Goal: Information Seeking & Learning: Learn about a topic

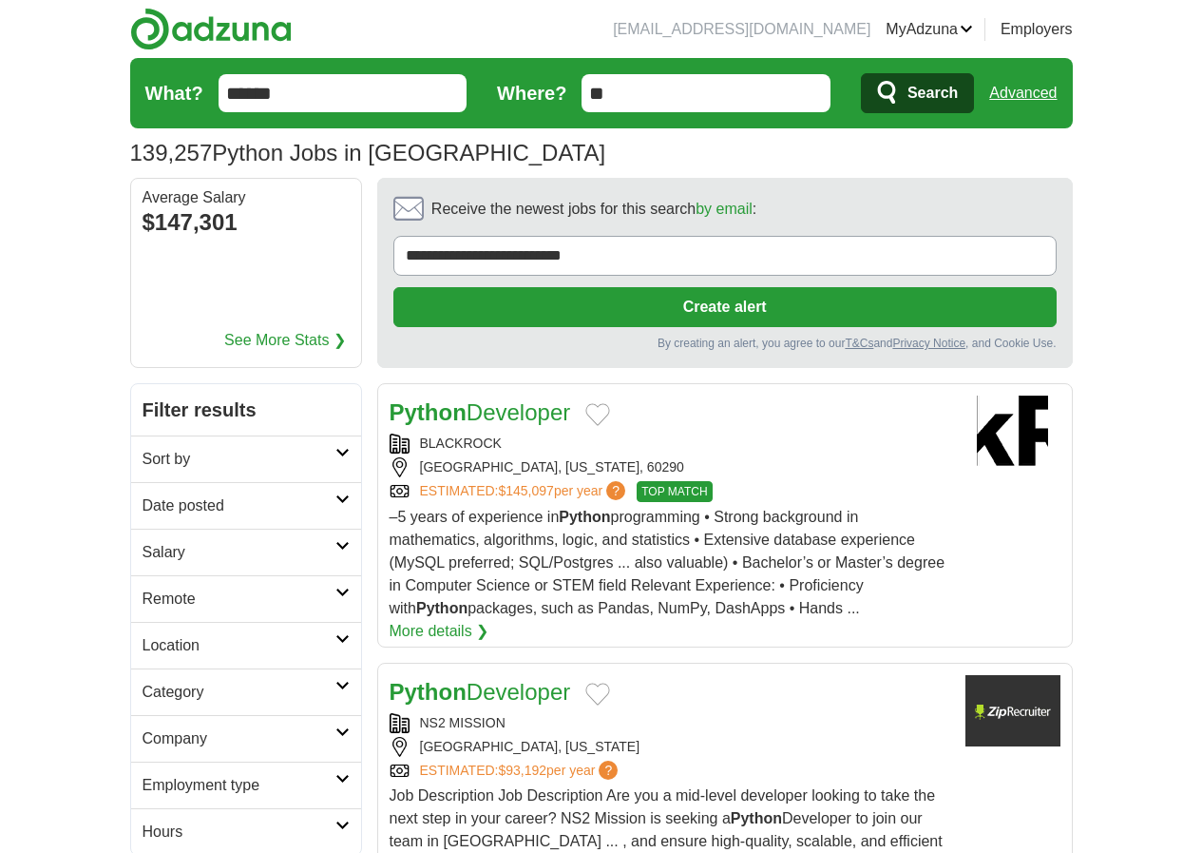
click at [768, 433] on div "BLACKROCK [GEOGRAPHIC_DATA], [US_STATE], 60290 ESTIMATED: $145,097 per year ? T…" at bounding box center [670, 467] width 561 height 68
click at [254, 104] on input "******" at bounding box center [343, 93] width 249 height 38
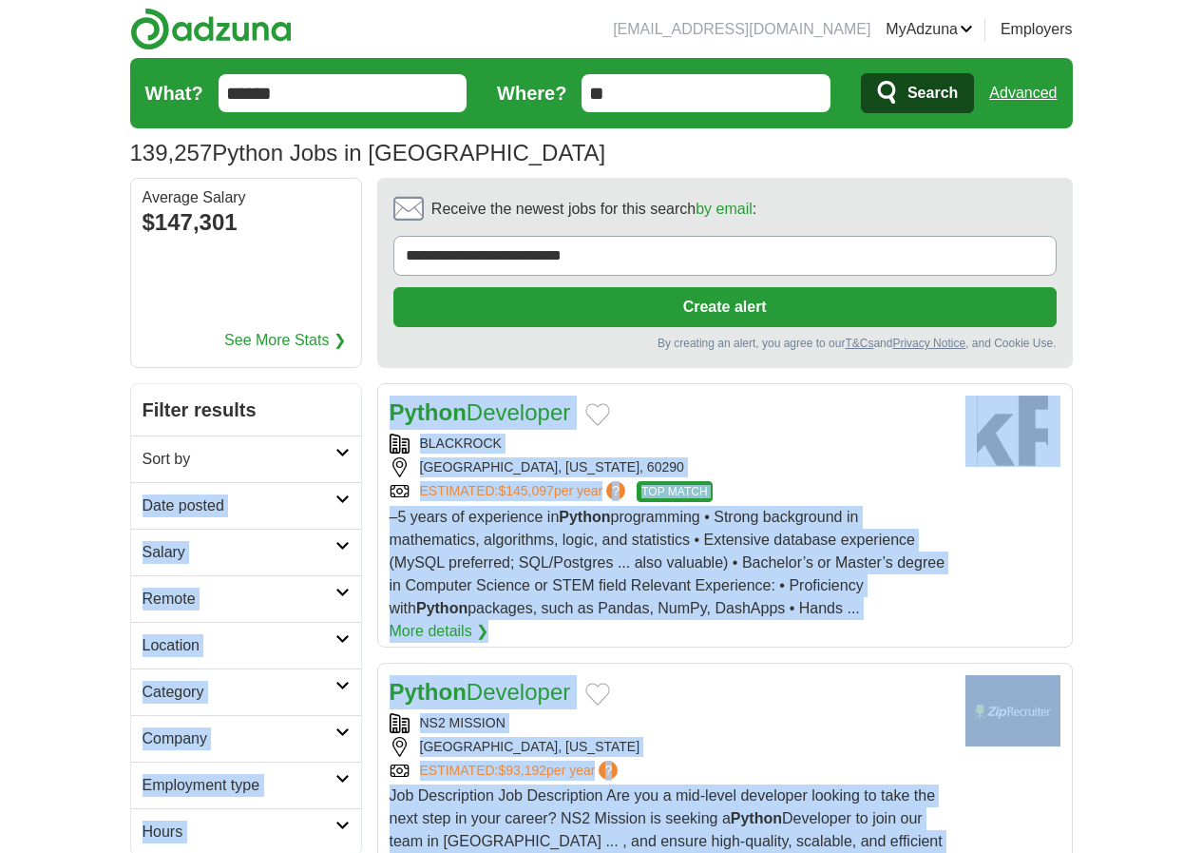
drag, startPoint x: 218, startPoint y: 223, endPoint x: 158, endPoint y: 364, distance: 152.9
click at [154, 448] on h2 "Sort by" at bounding box center [239, 459] width 193 height 23
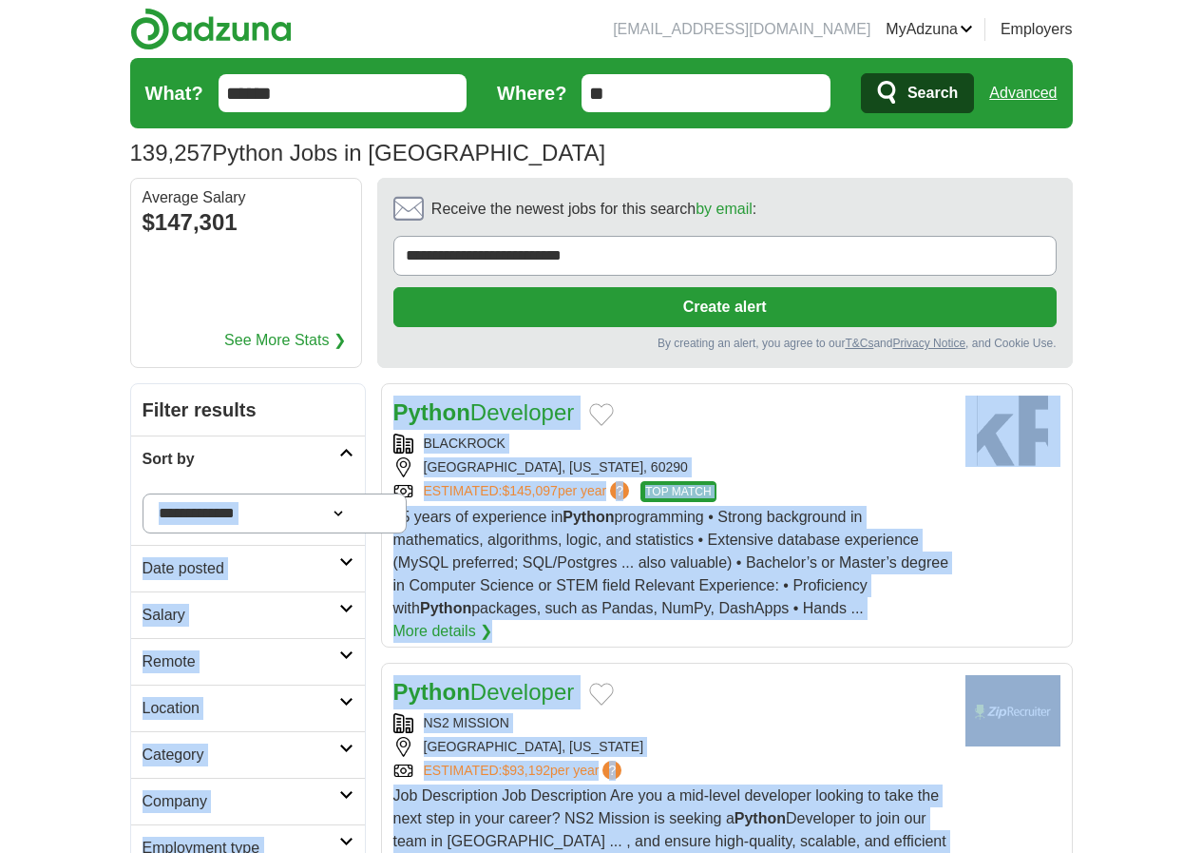
click at [154, 448] on h2 "Sort by" at bounding box center [241, 459] width 197 height 23
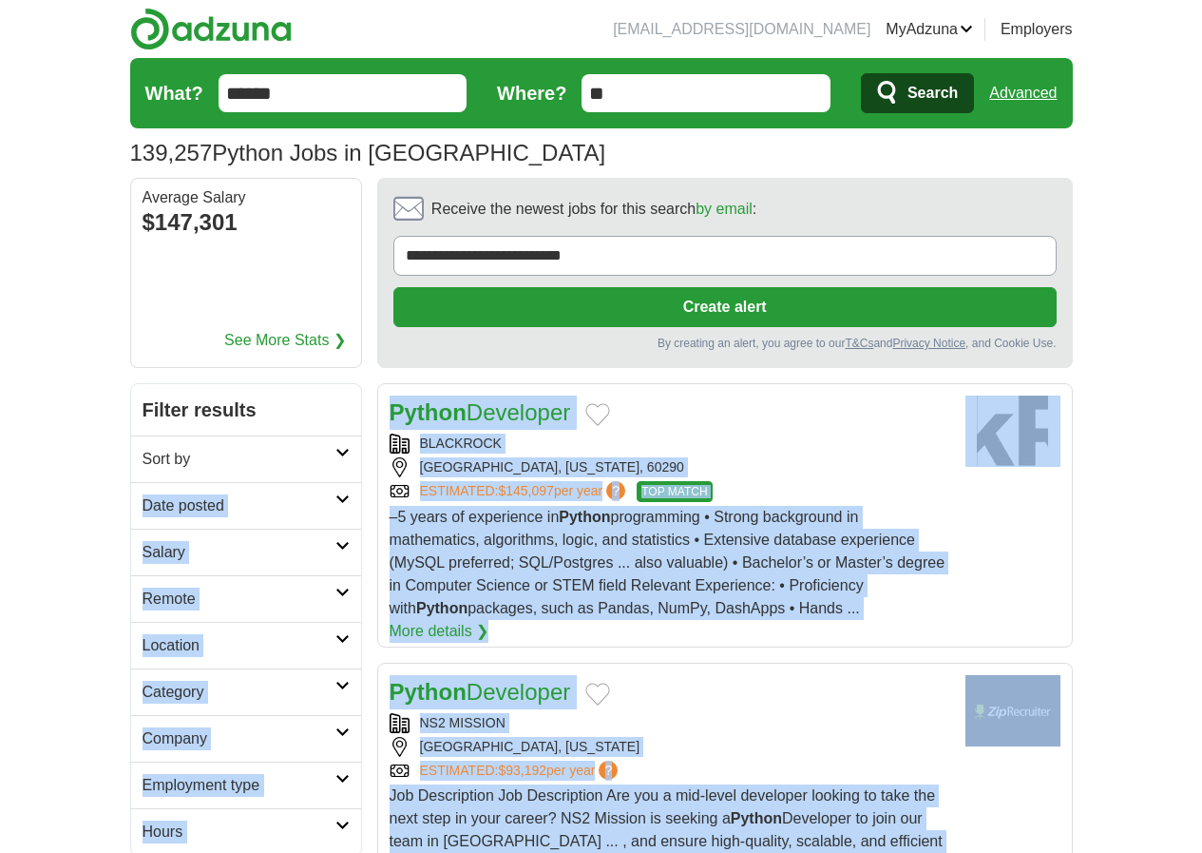
click at [164, 587] on h2 "Remote" at bounding box center [239, 598] width 193 height 23
click at [147, 622] on div "Remote jobs" at bounding box center [246, 645] width 230 height 46
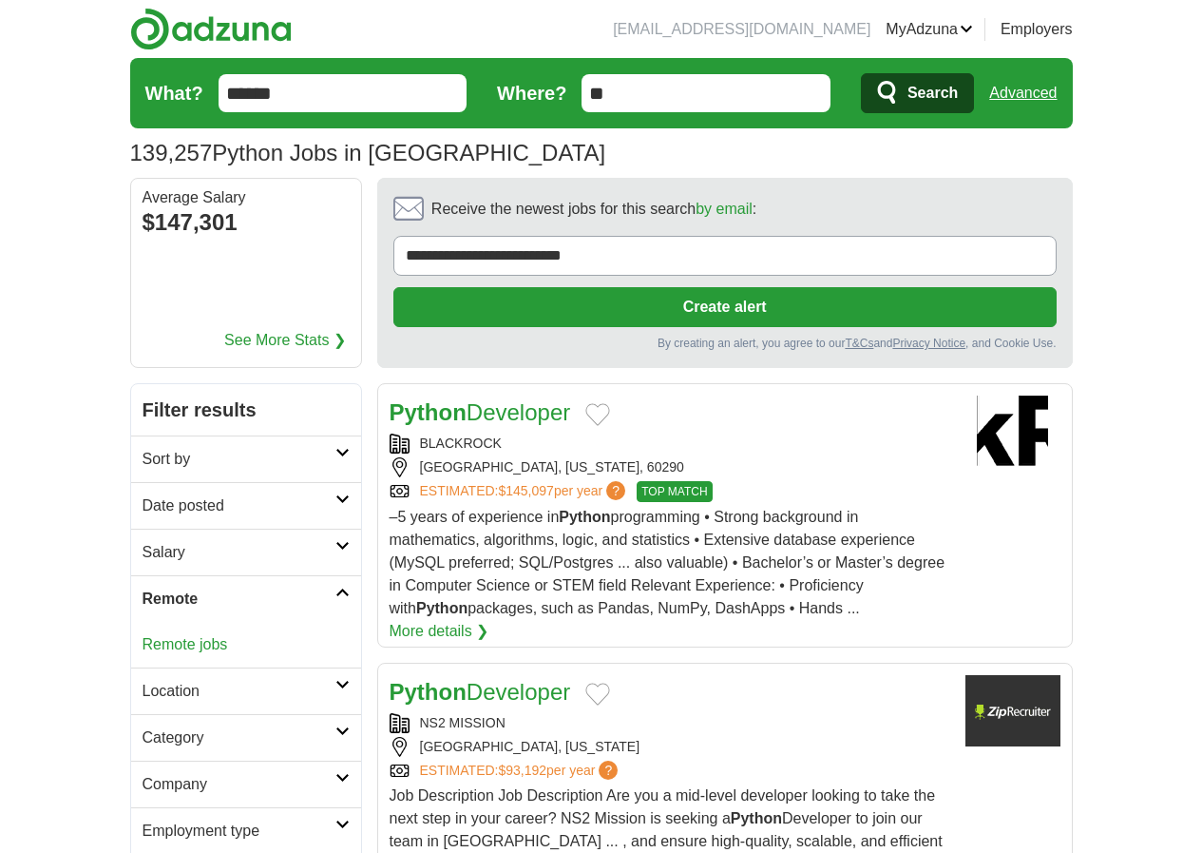
click at [143, 636] on link "Remote jobs" at bounding box center [186, 644] width 86 height 16
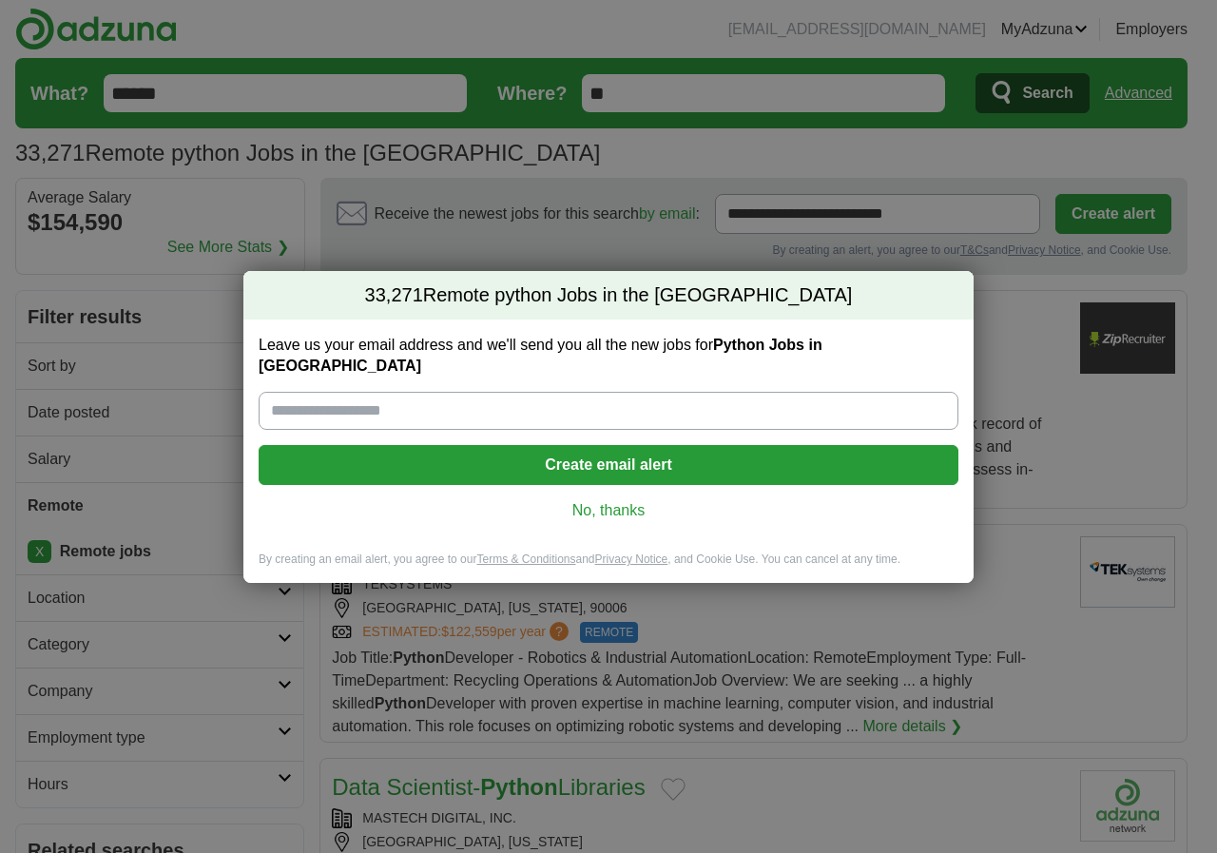
click at [594, 506] on link "No, thanks" at bounding box center [608, 510] width 669 height 21
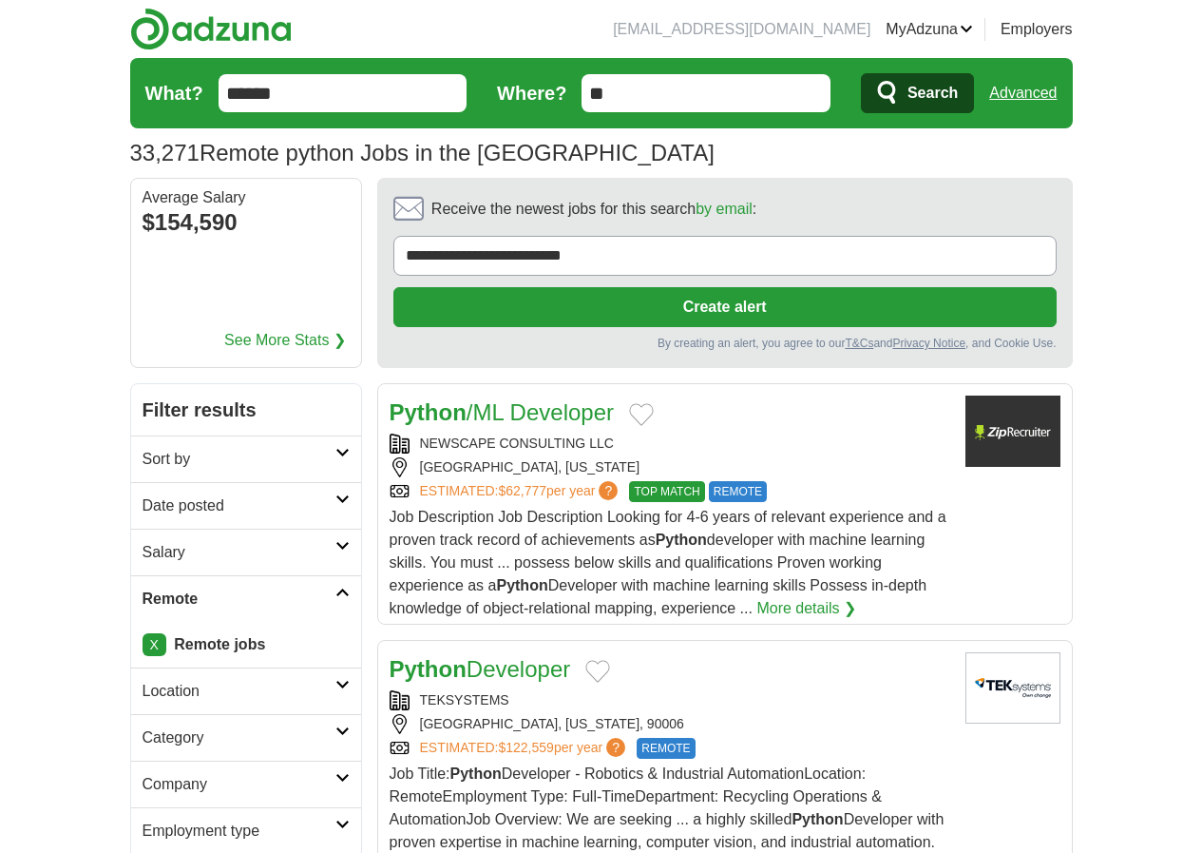
click at [181, 541] on h2 "Salary" at bounding box center [239, 552] width 193 height 23
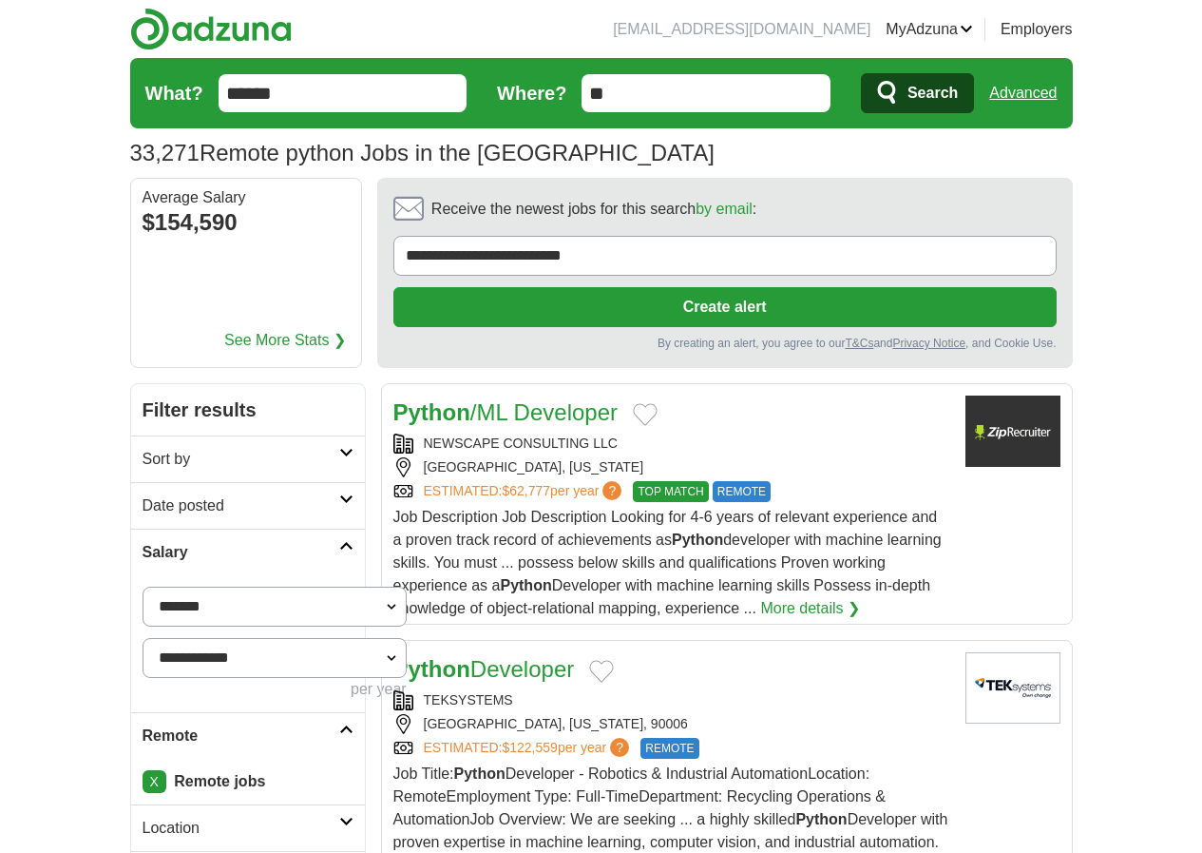
click at [143, 494] on h2 "Date posted" at bounding box center [241, 505] width 197 height 23
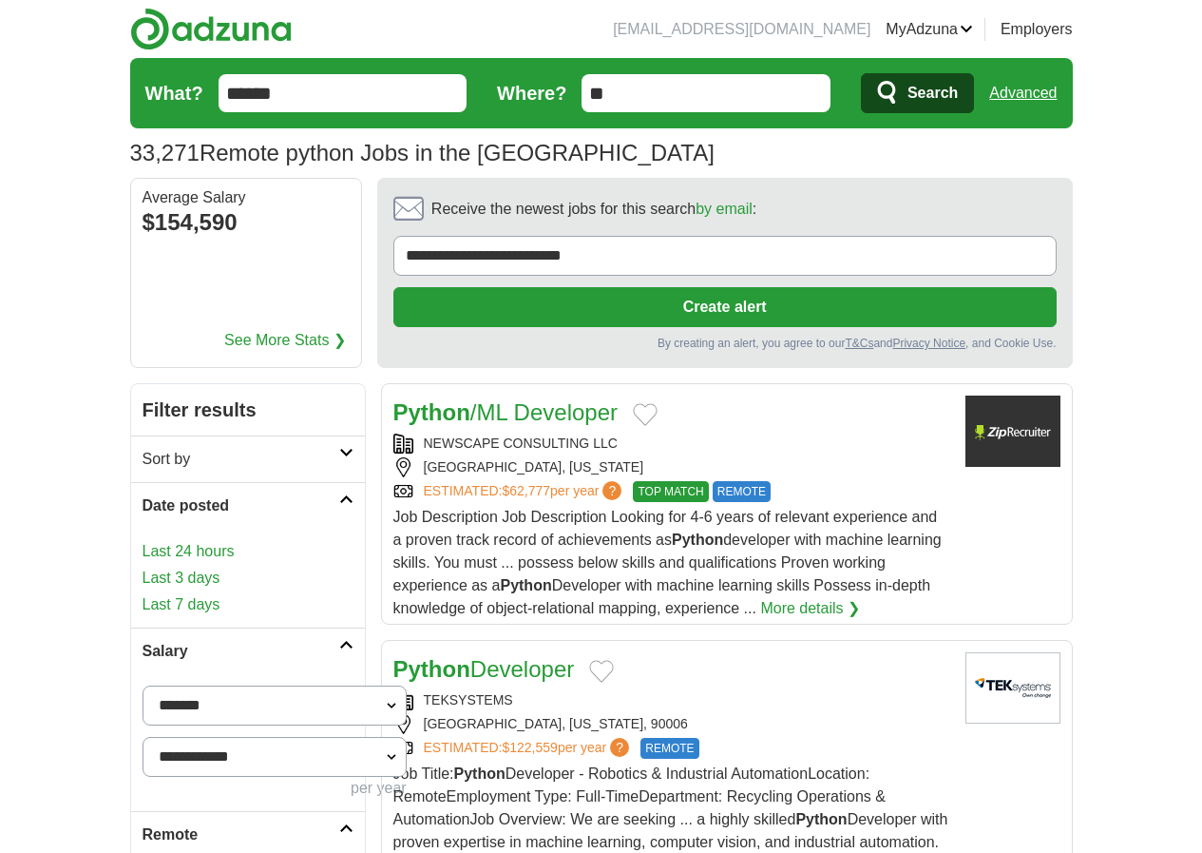
click at [143, 448] on h2 "Sort by" at bounding box center [241, 459] width 197 height 23
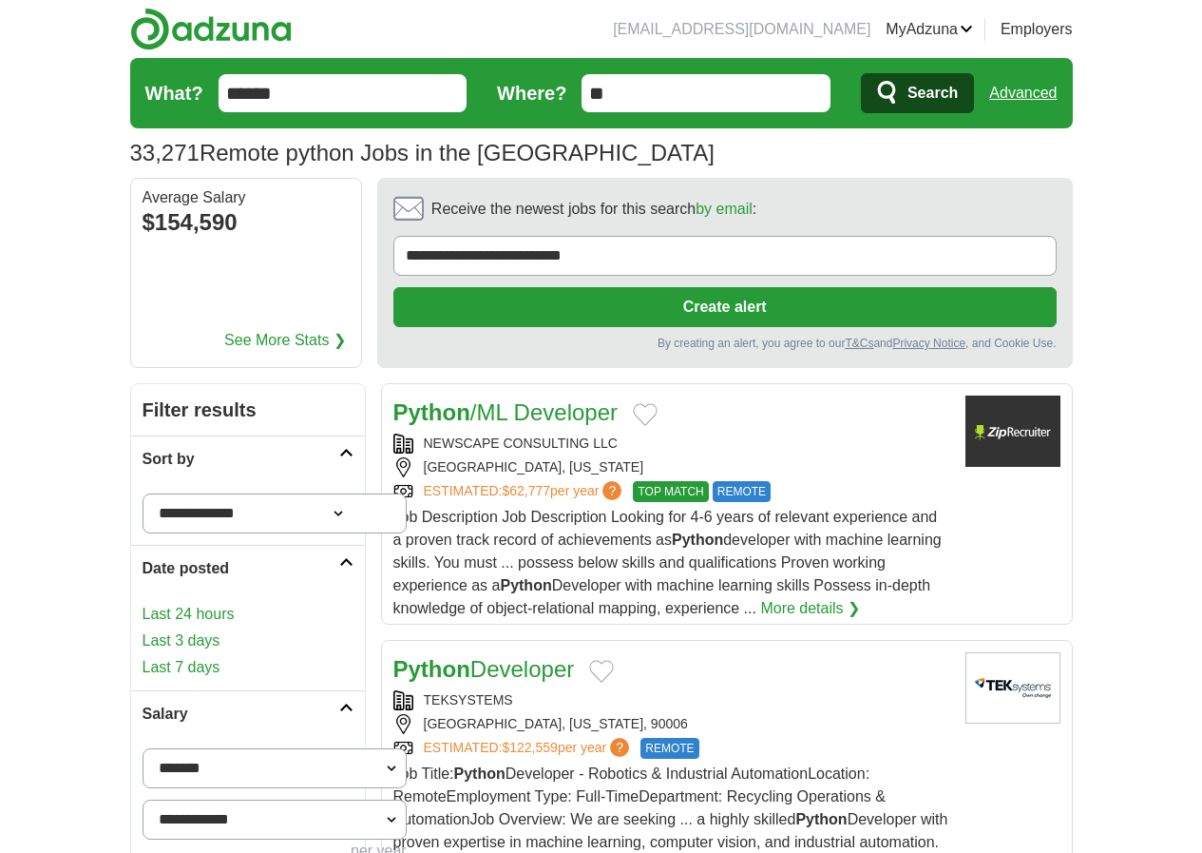
click at [143, 448] on h2 "Sort by" at bounding box center [241, 459] width 197 height 23
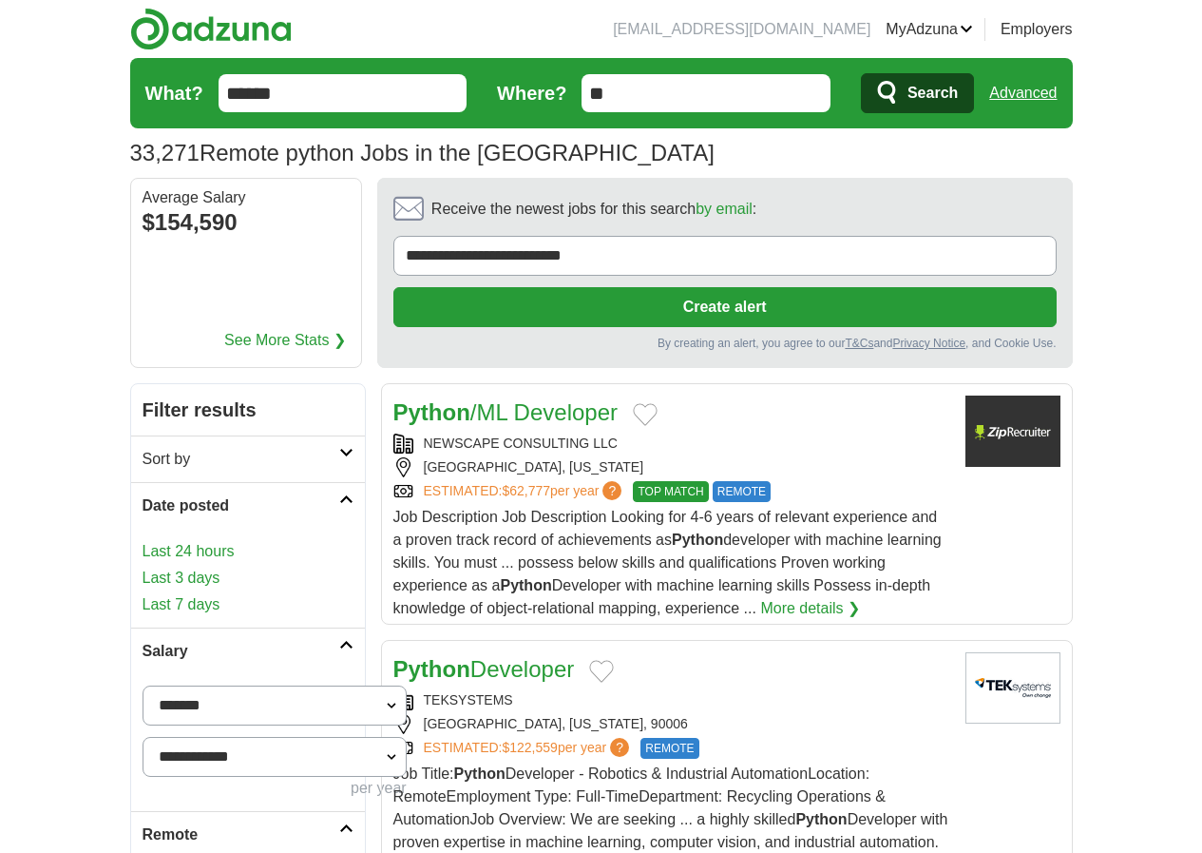
click at [143, 566] on link "Last 3 days" at bounding box center [248, 577] width 211 height 23
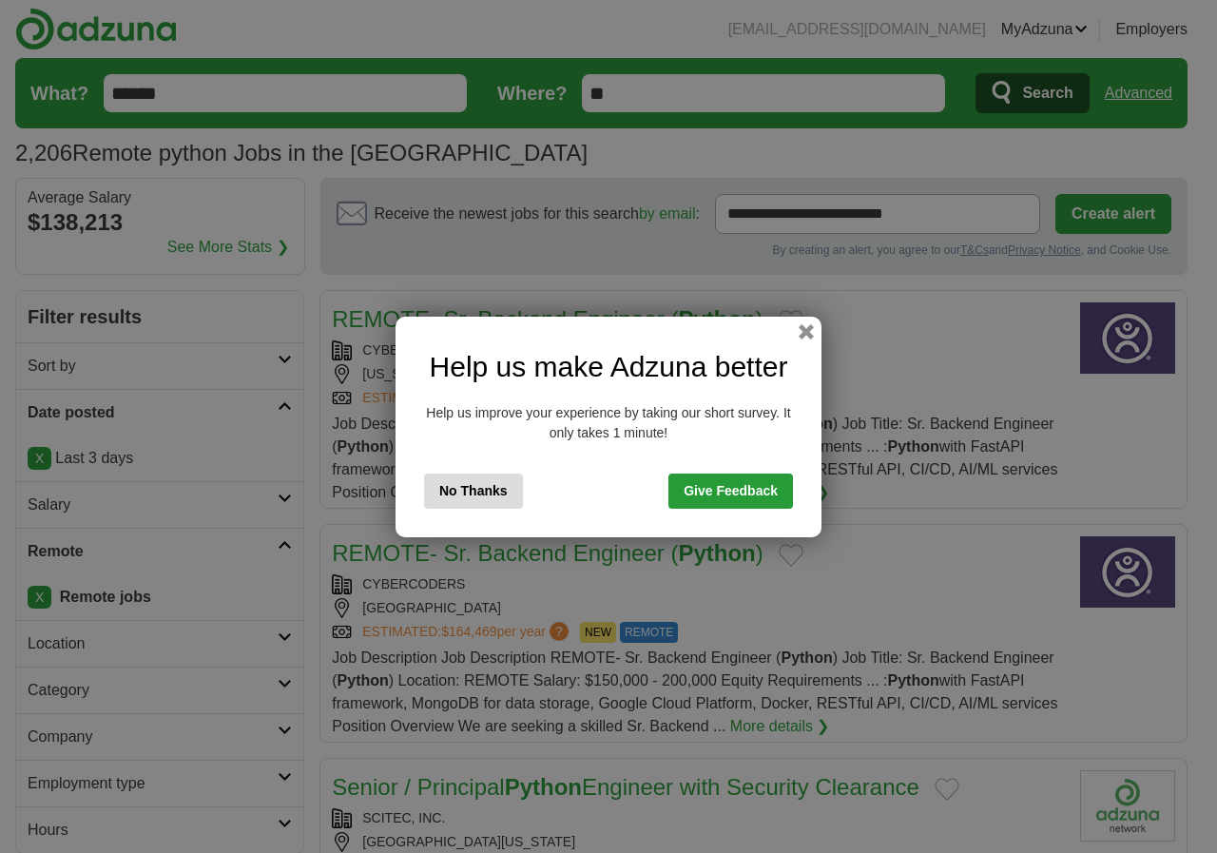
click at [465, 482] on button "No Thanks" at bounding box center [473, 490] width 99 height 35
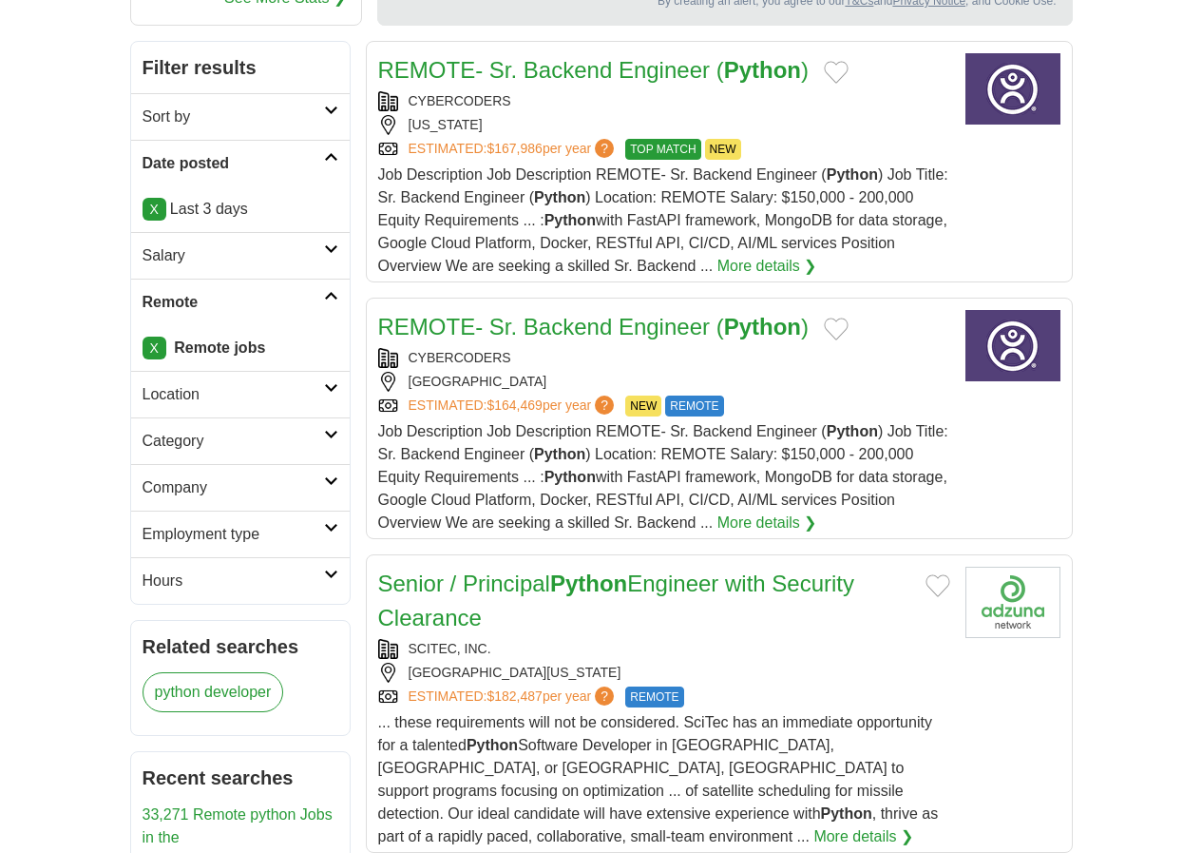
scroll to position [349, 0]
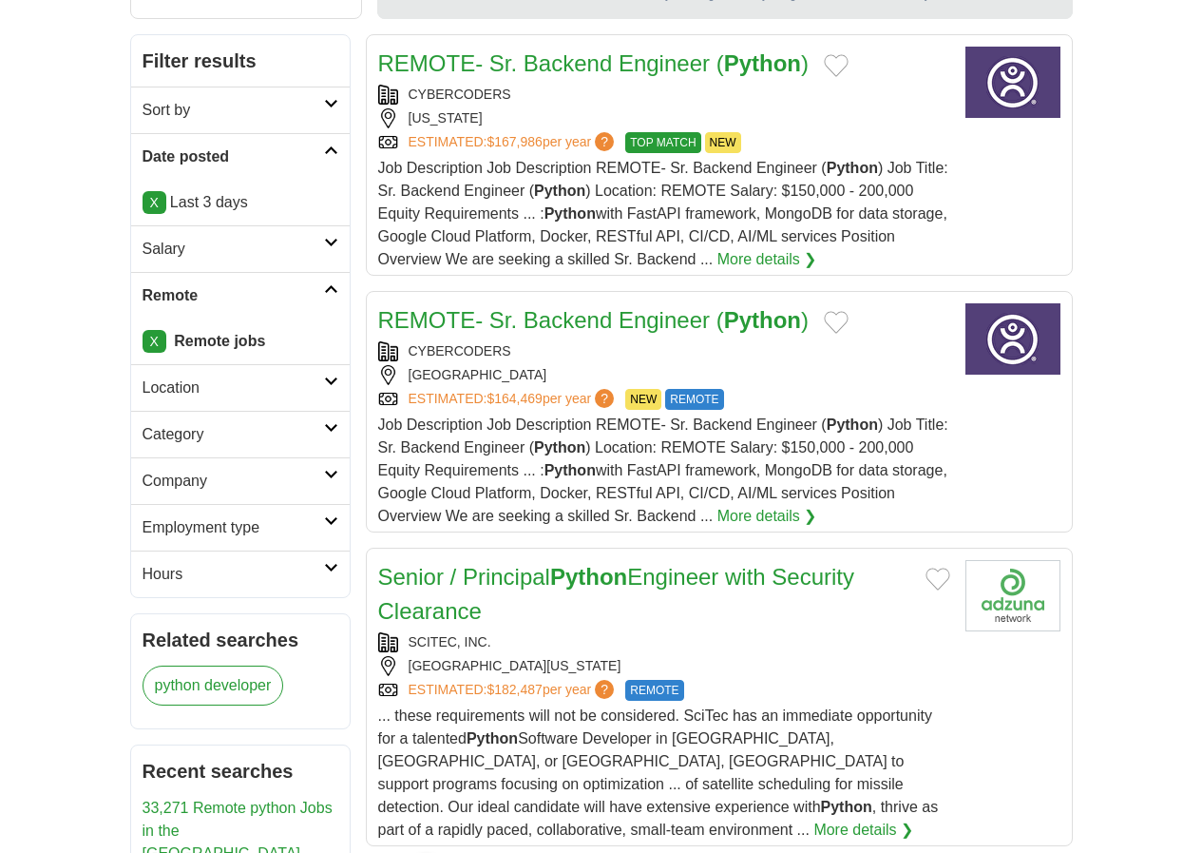
click at [160, 376] on h2 "Location" at bounding box center [234, 387] width 182 height 23
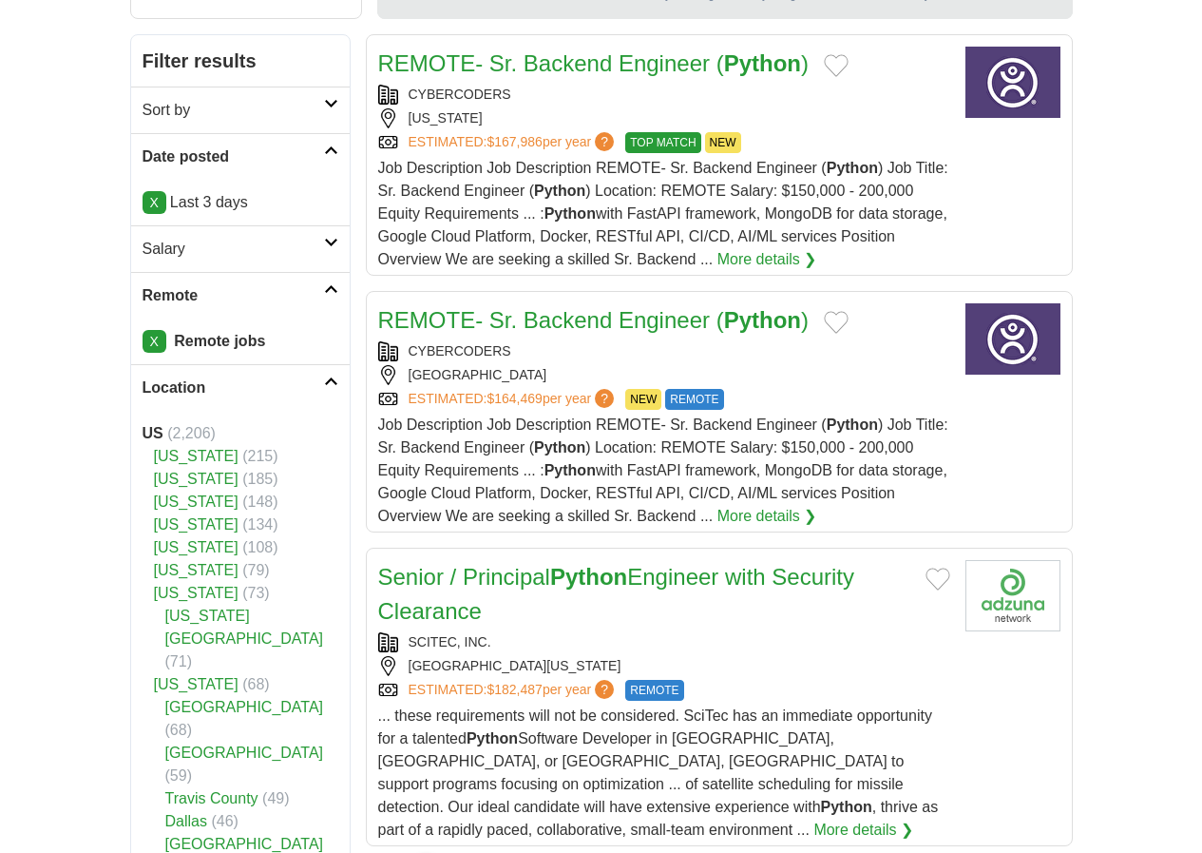
click at [160, 376] on h2 "Location" at bounding box center [234, 387] width 182 height 23
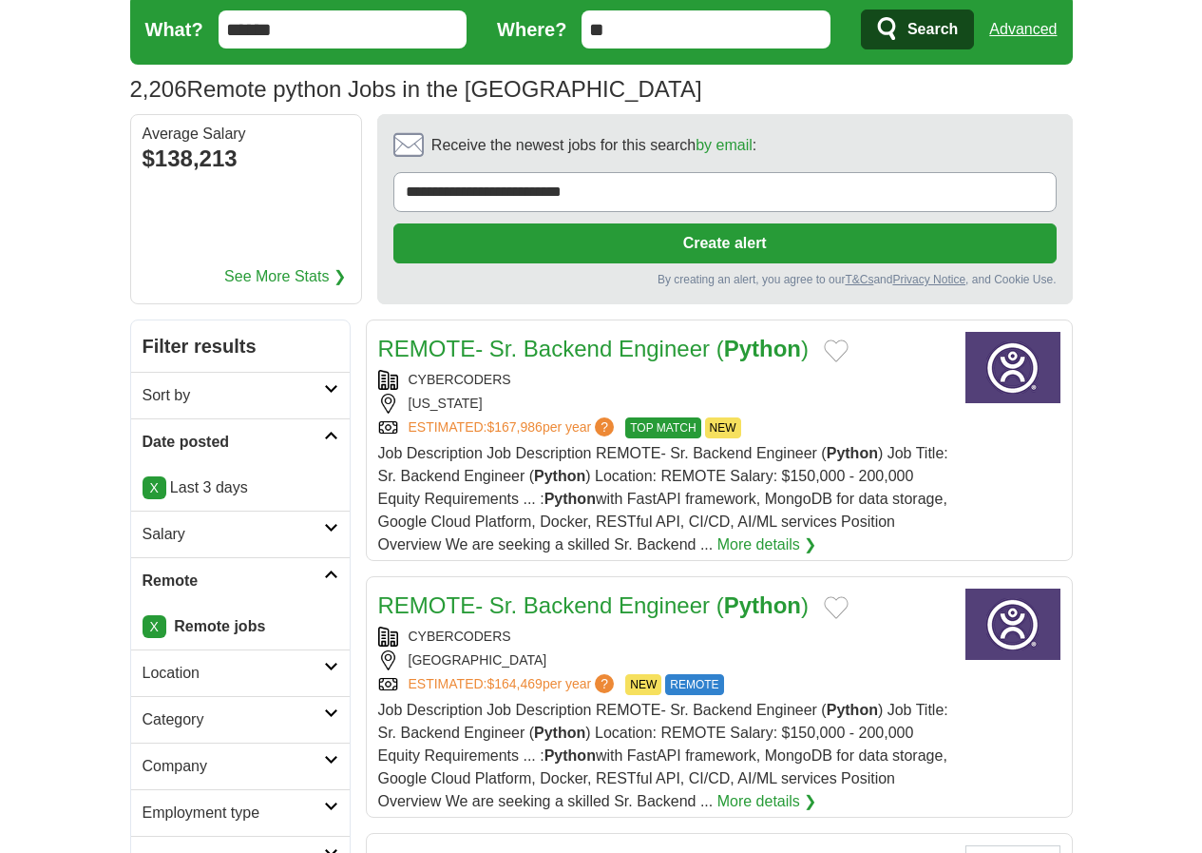
scroll to position [0, 0]
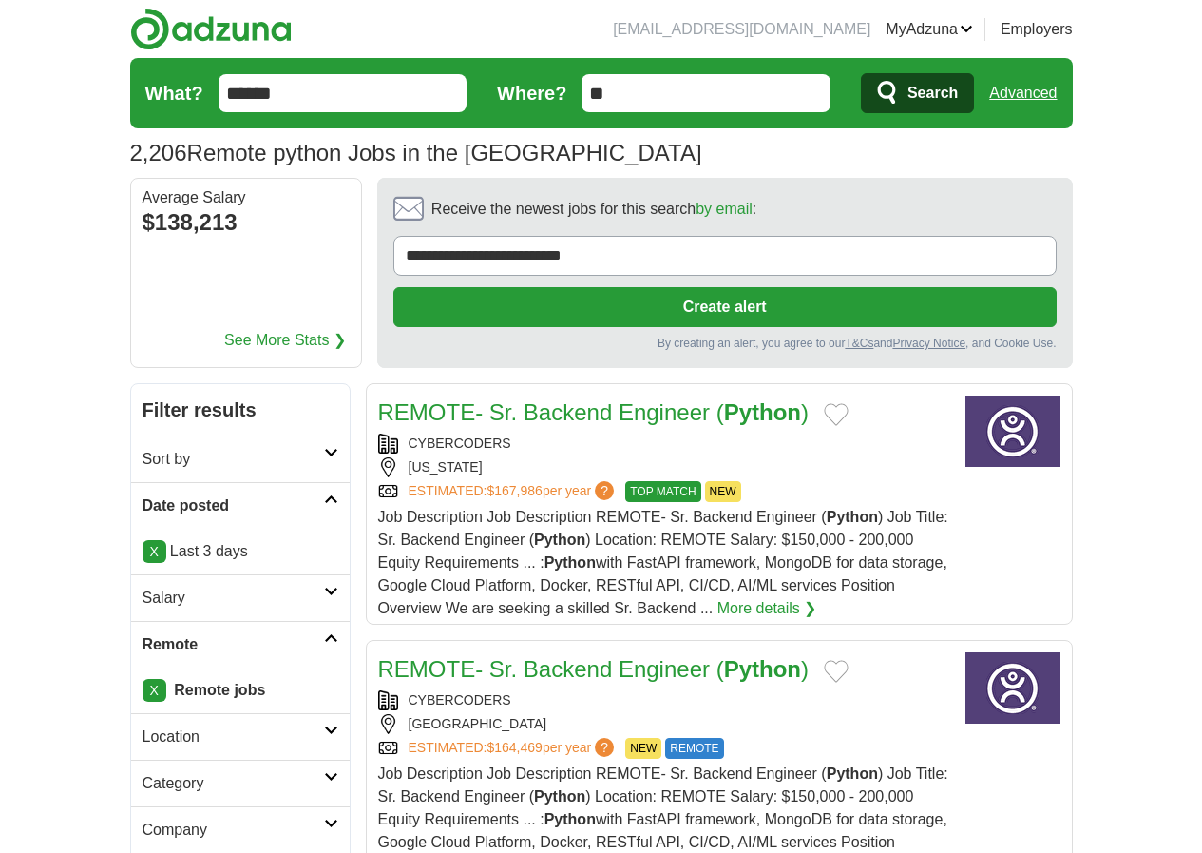
click at [798, 597] on link "More details ❯" at bounding box center [768, 608] width 100 height 23
click at [824, 403] on button "Add to favorite jobs" at bounding box center [836, 414] width 25 height 23
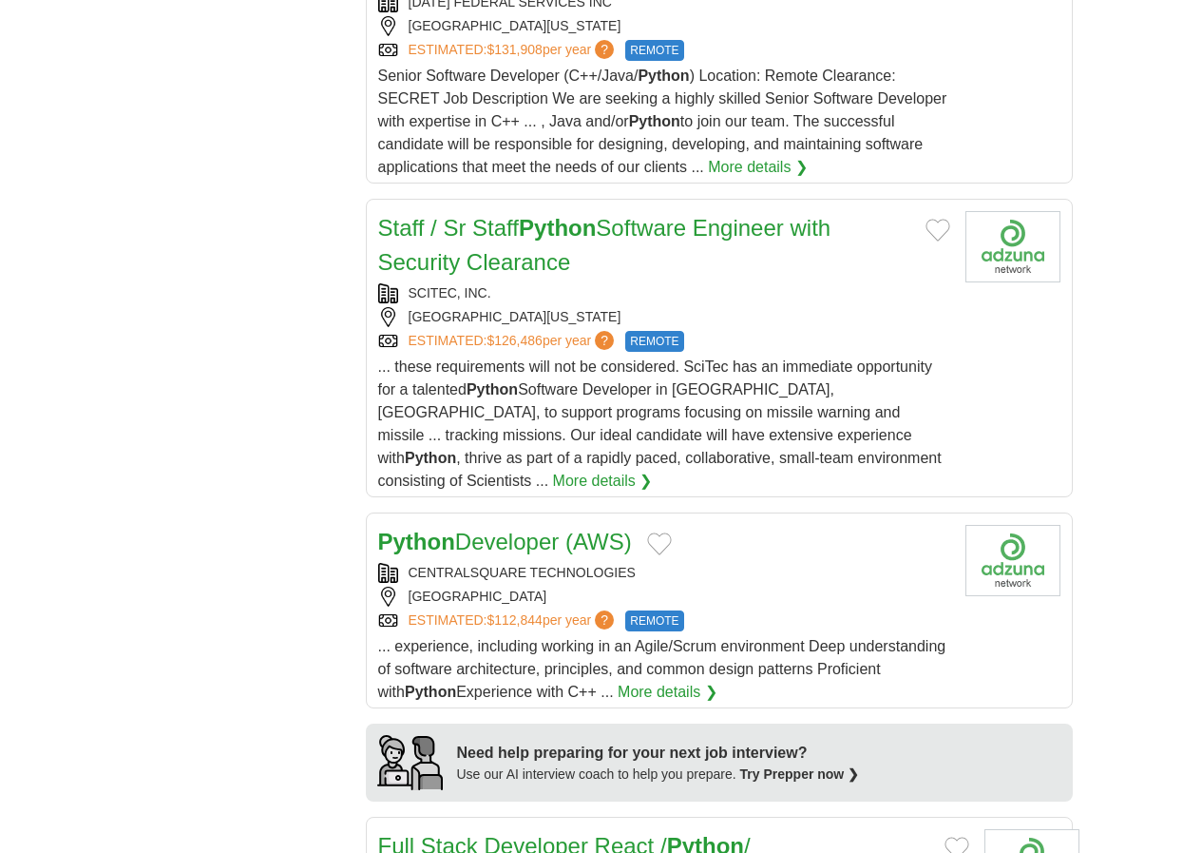
scroll to position [1394, 0]
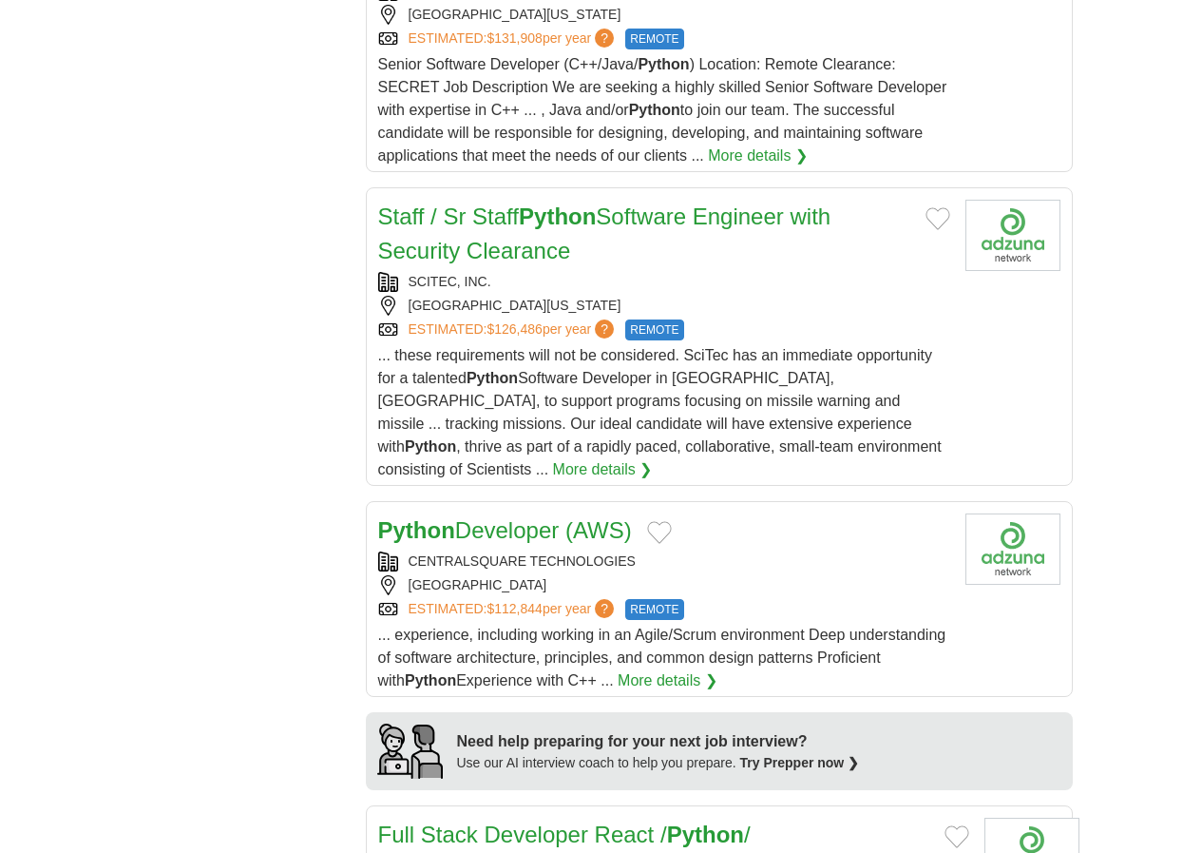
click at [730, 551] on div "CENTRALSQUARE TECHNOLOGIES" at bounding box center [664, 561] width 572 height 20
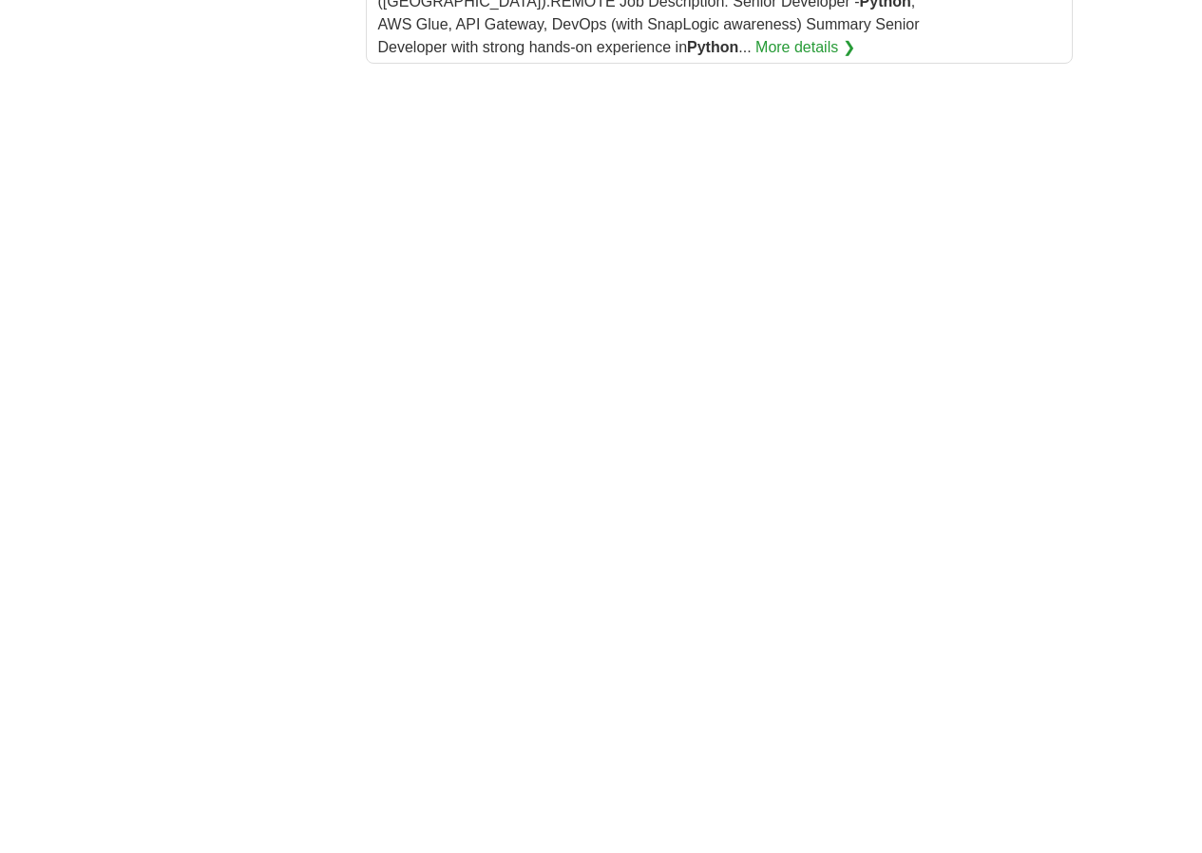
scroll to position [3612, 0]
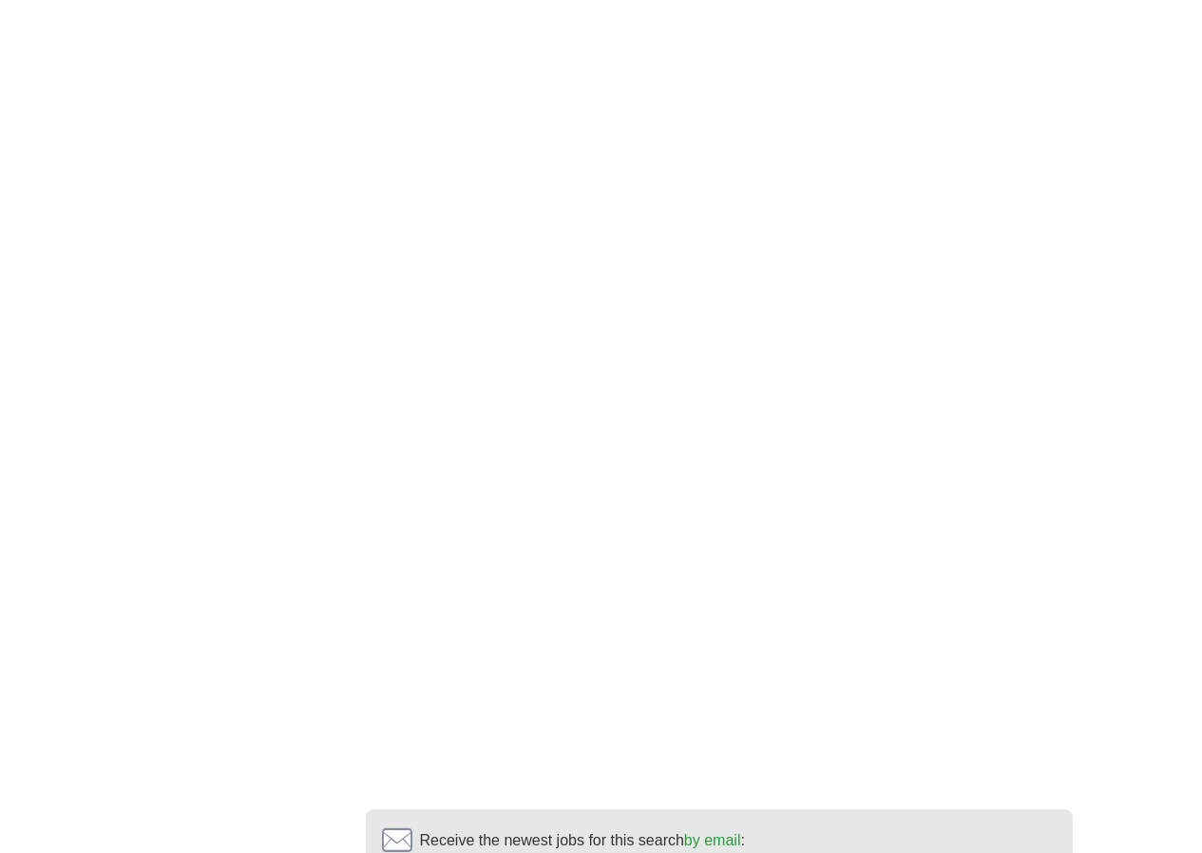
drag, startPoint x: 599, startPoint y: 489, endPoint x: 668, endPoint y: 317, distance: 186.4
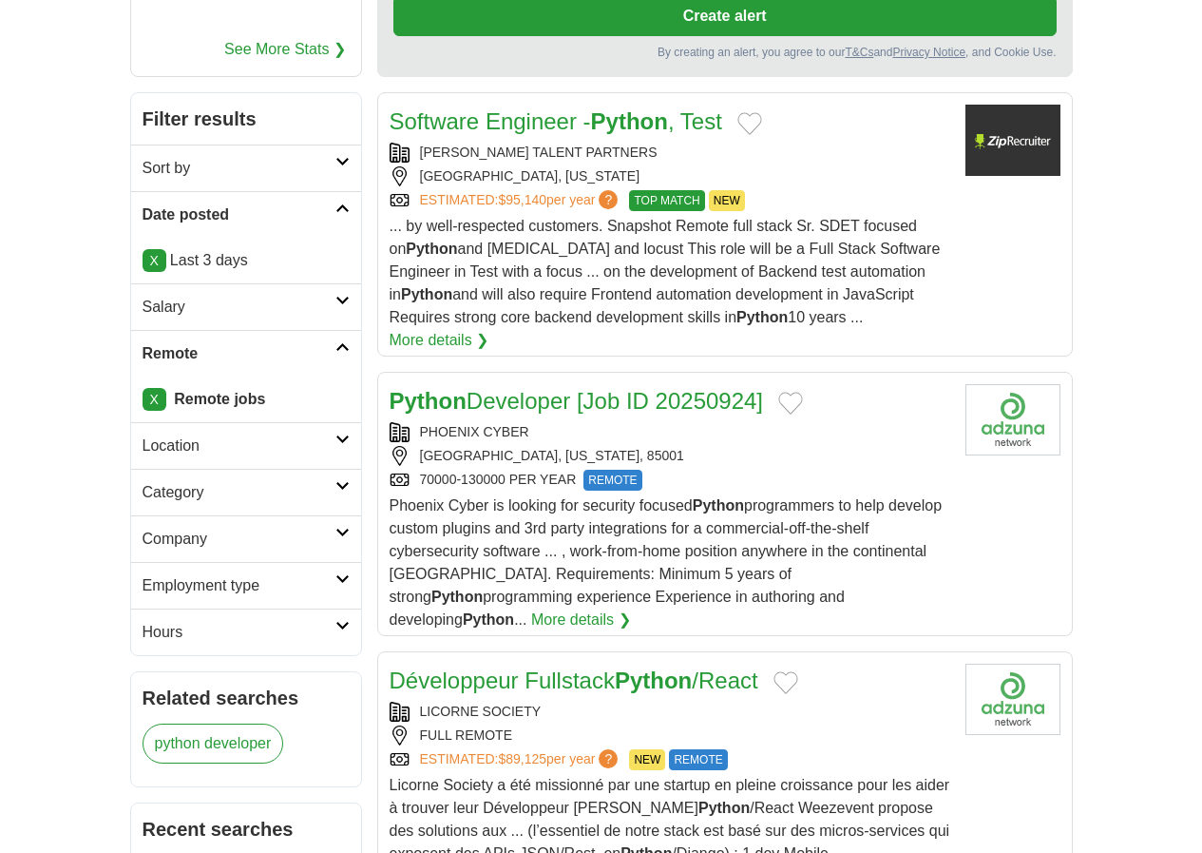
scroll to position [570, 0]
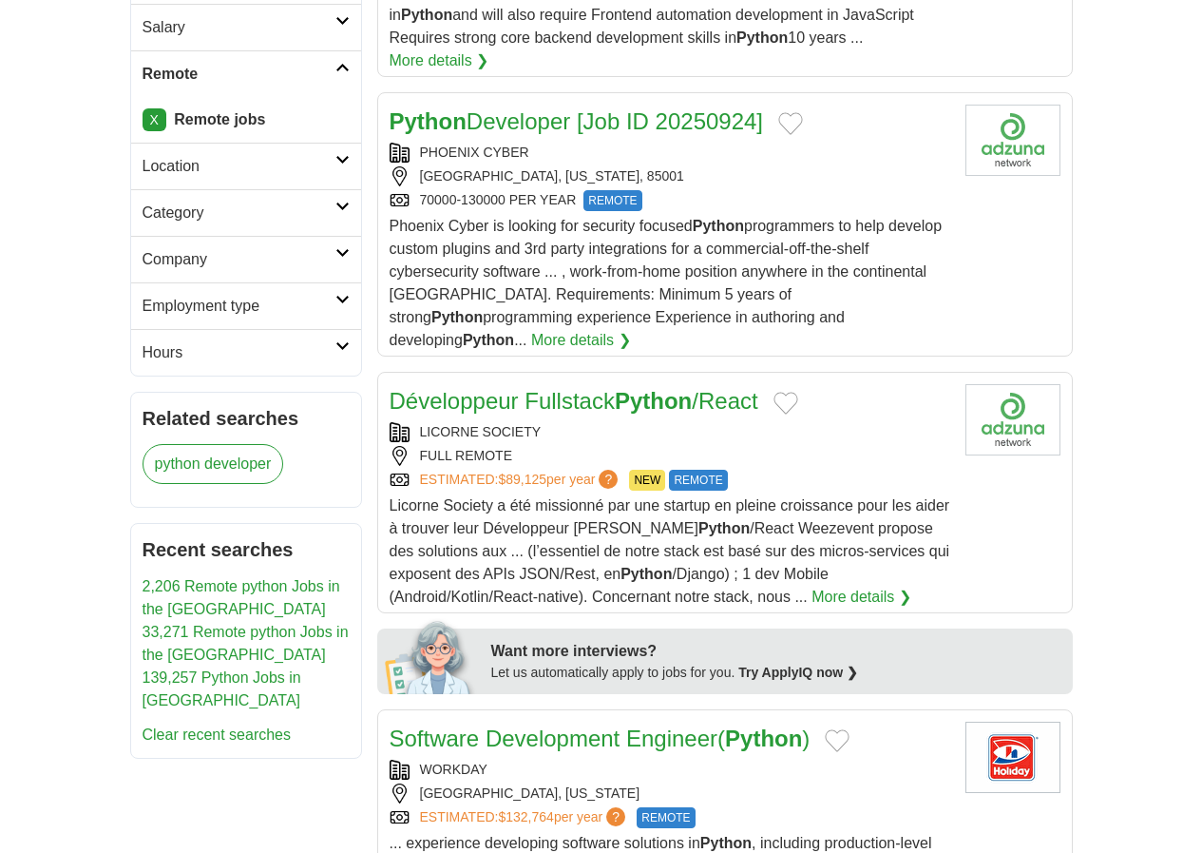
click at [897, 494] on div "Licorne Society a été missionné par une startup en pleine croissance pour les a…" at bounding box center [670, 551] width 561 height 114
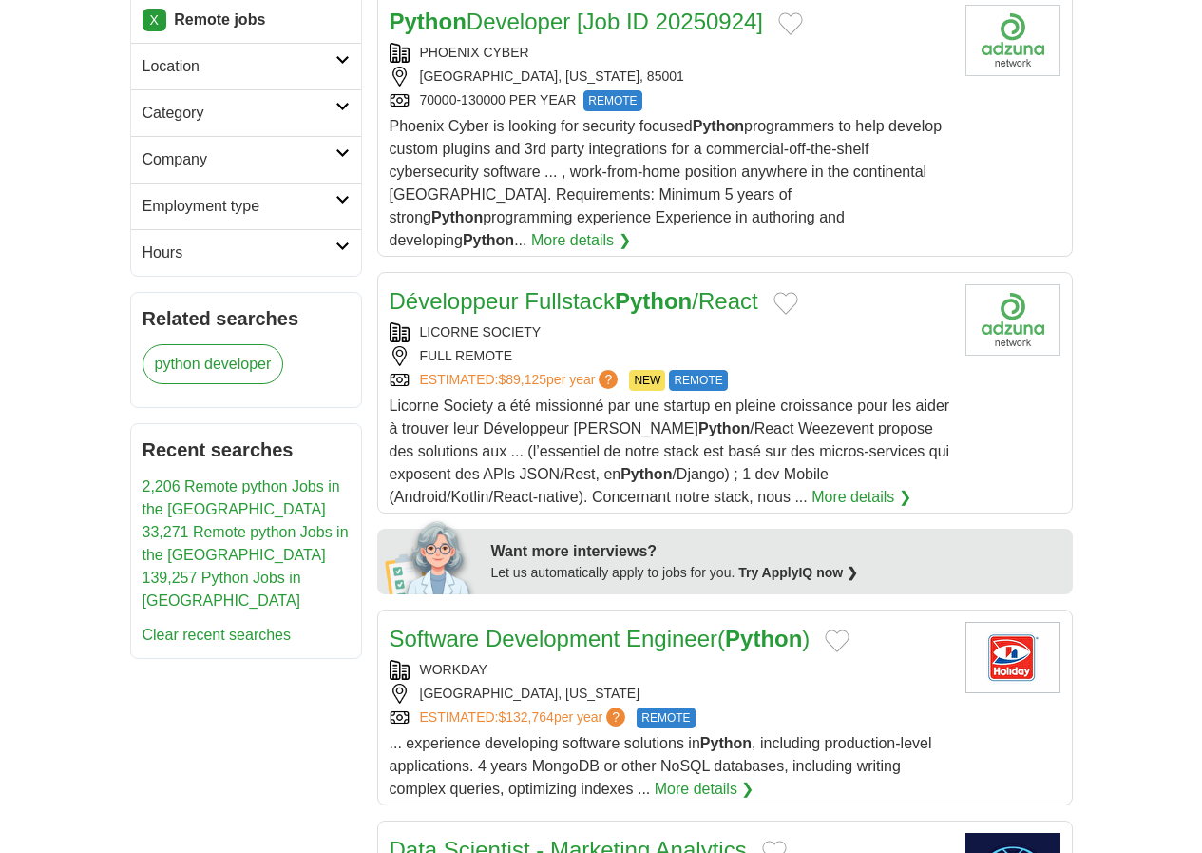
scroll to position [855, 0]
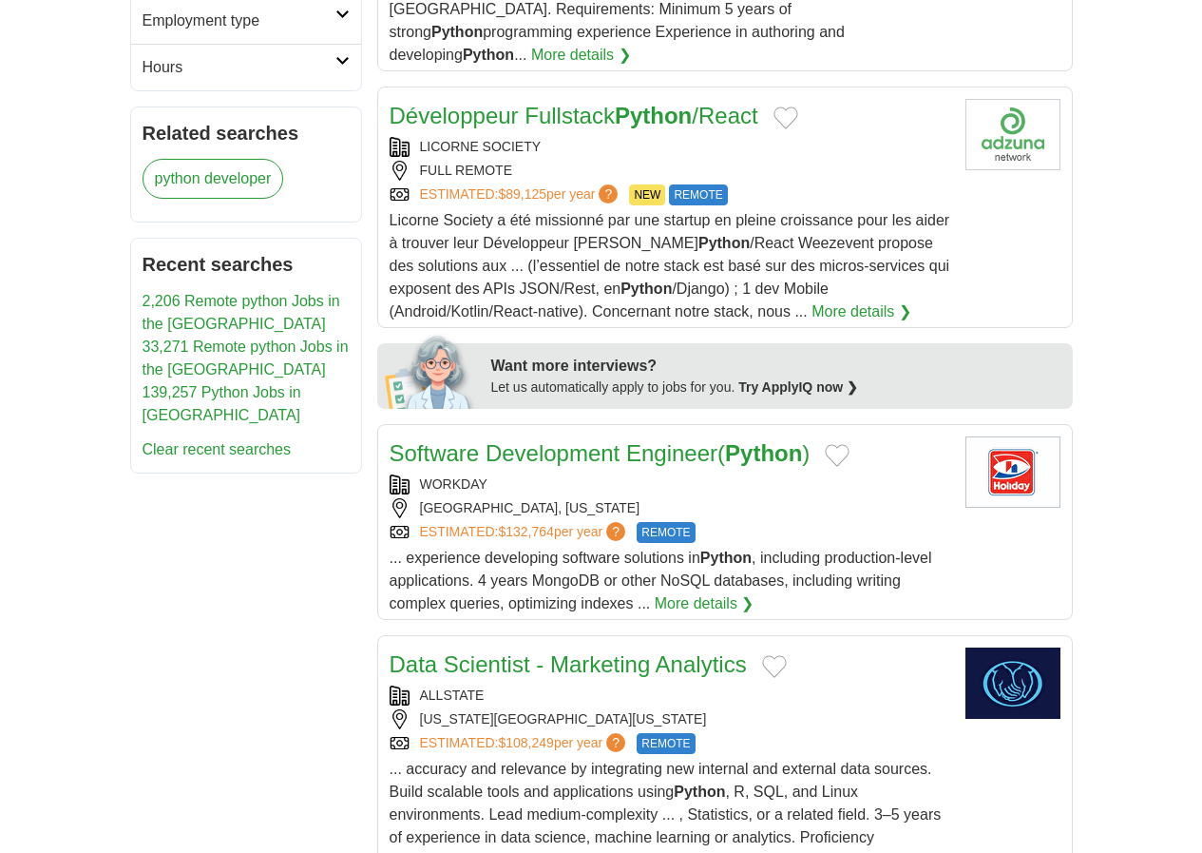
click at [816, 549] on span "... experience developing software solutions in Python , including production-l…" at bounding box center [661, 580] width 543 height 62
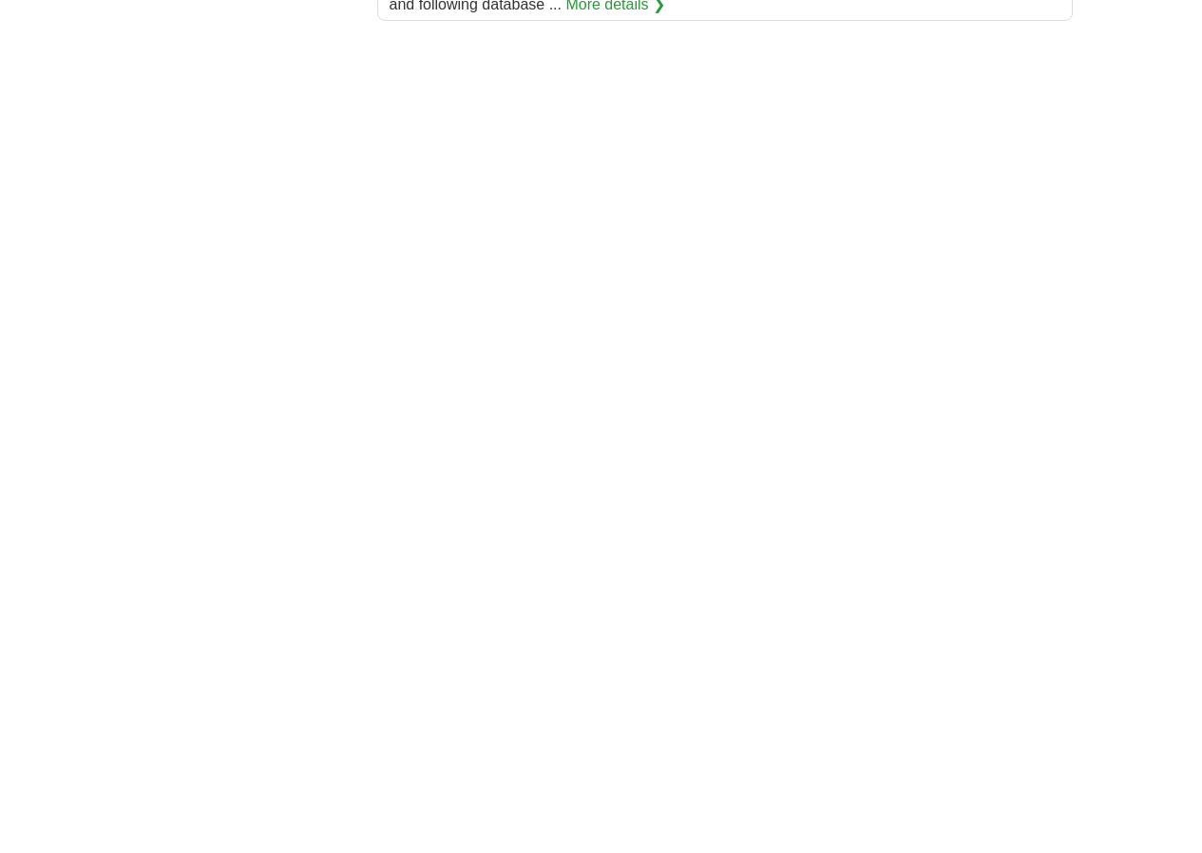
scroll to position [3263, 0]
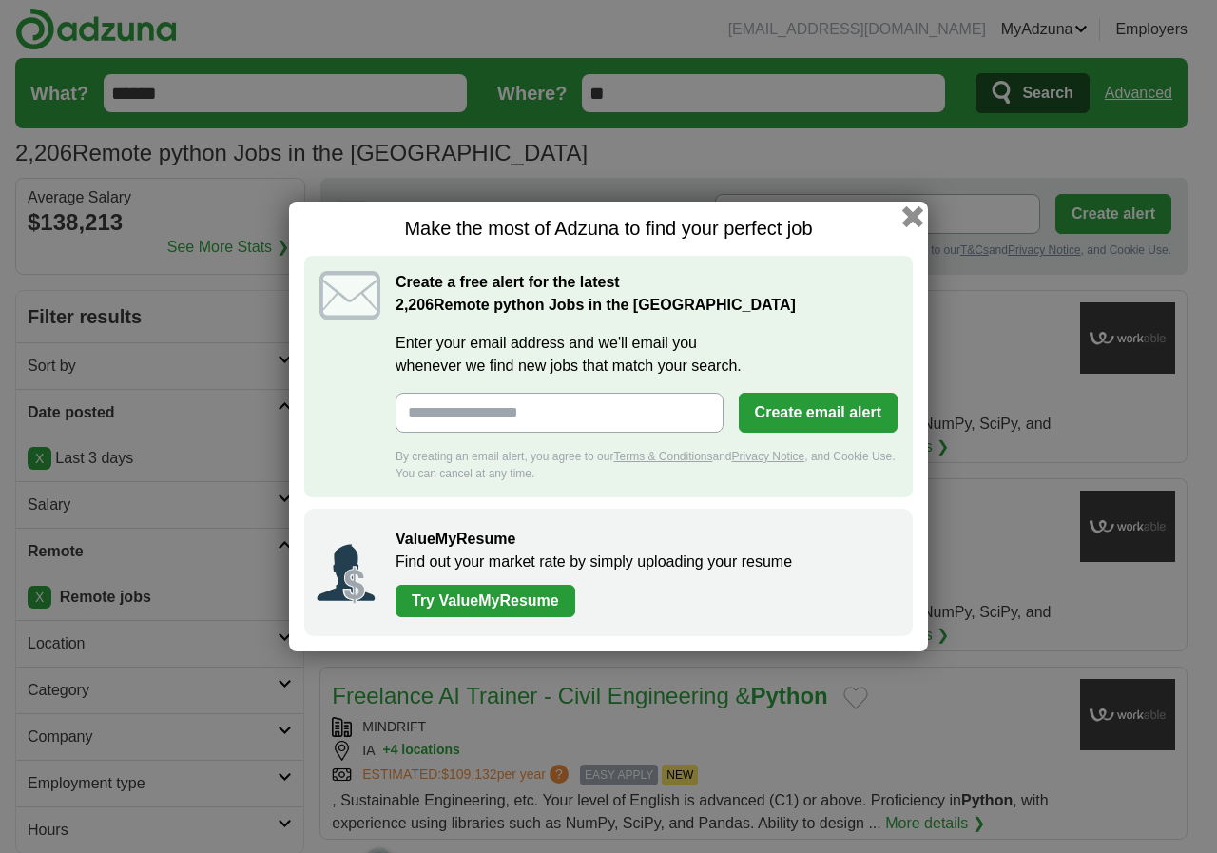
click at [905, 219] on button "button" at bounding box center [912, 216] width 21 height 21
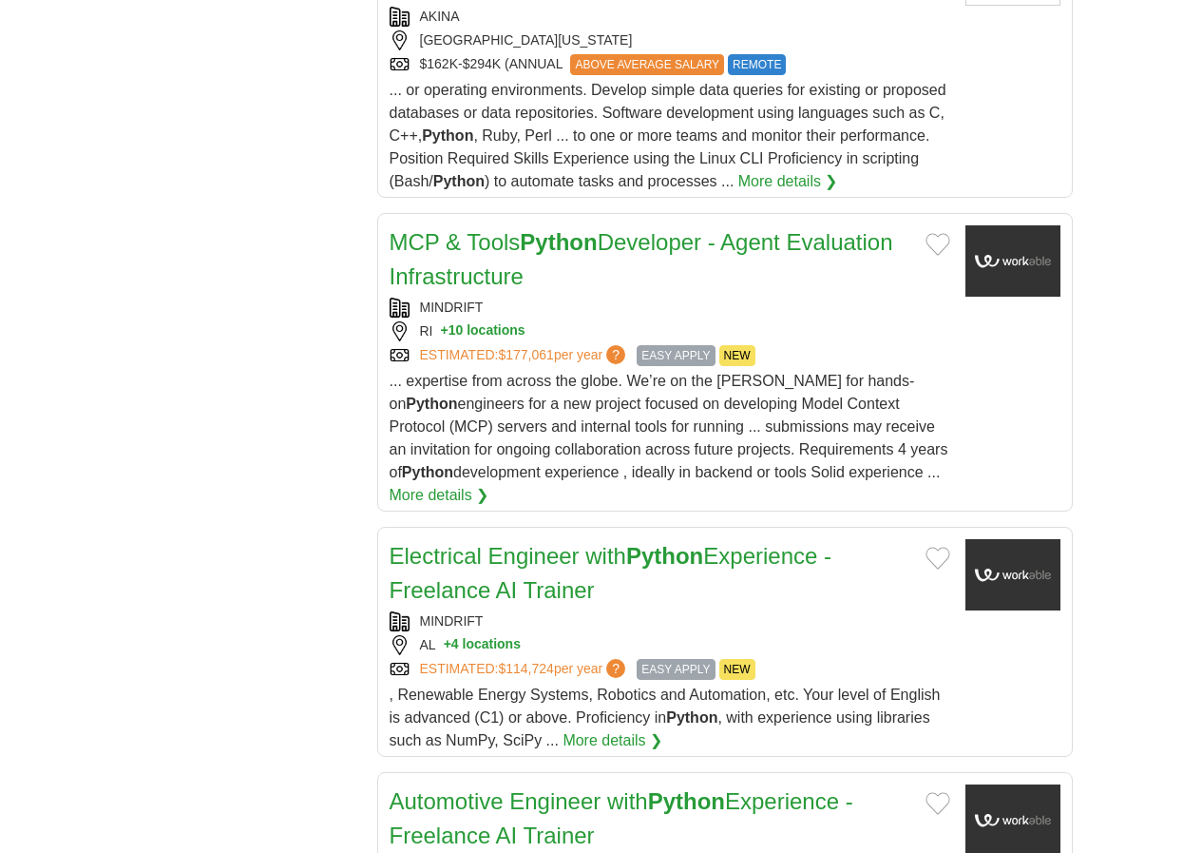
scroll to position [2217, 0]
